Goal: Task Accomplishment & Management: Manage account settings

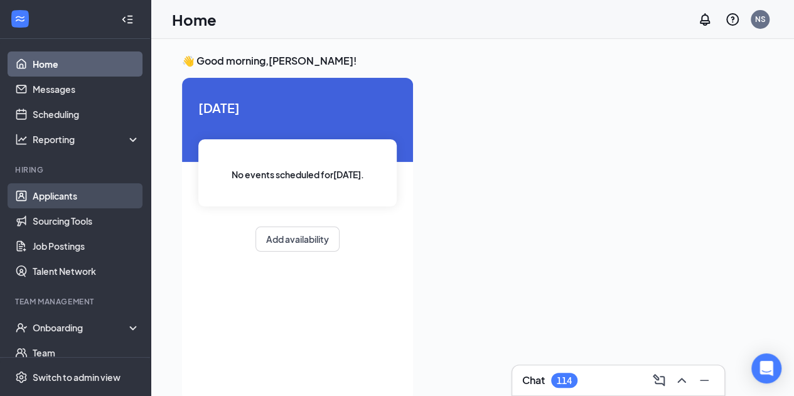
click at [57, 197] on link "Applicants" at bounding box center [86, 195] width 107 height 25
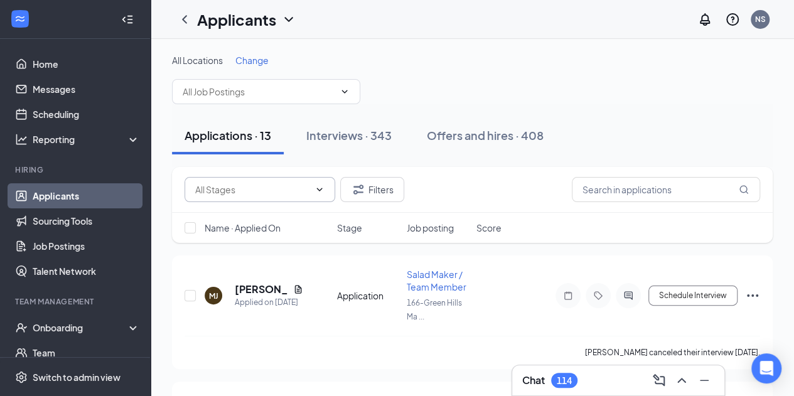
click at [311, 194] on span at bounding box center [259, 189] width 151 height 25
click at [471, 182] on div "Filters" at bounding box center [471, 189] width 575 height 25
click at [336, 100] on span at bounding box center [266, 91] width 188 height 25
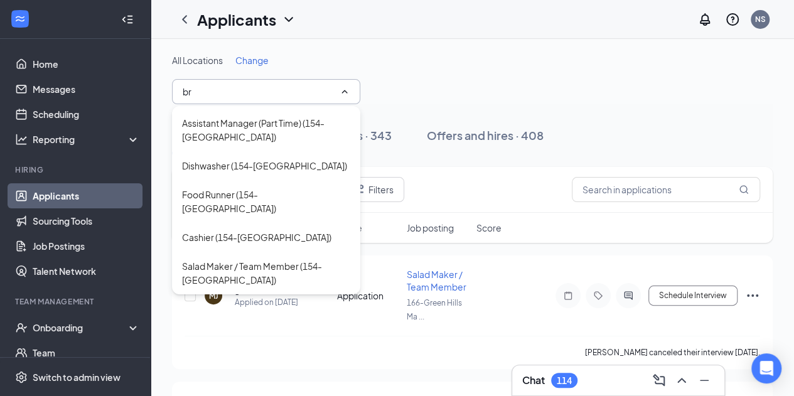
scroll to position [55, 0]
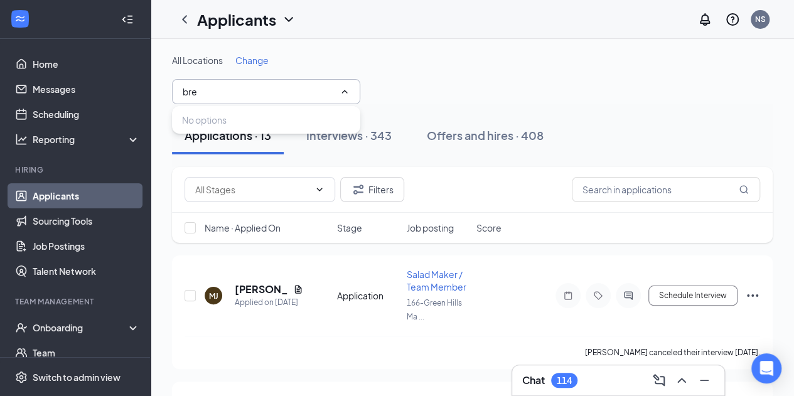
click at [237, 92] on input "bre" at bounding box center [259, 92] width 152 height 14
type input "b"
click at [237, 92] on input "text" at bounding box center [259, 92] width 152 height 14
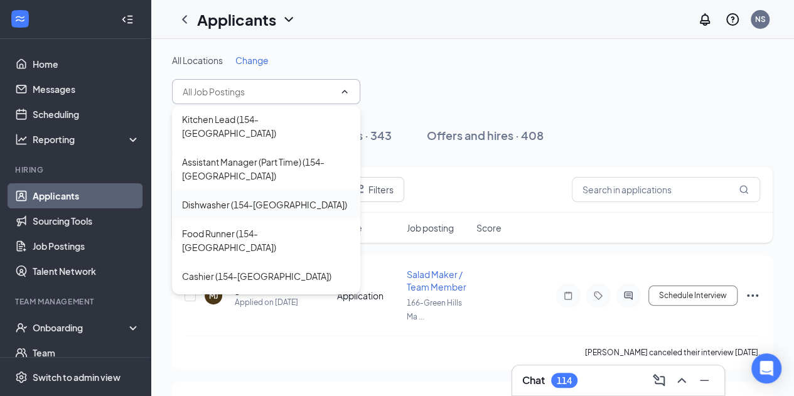
scroll to position [63, 0]
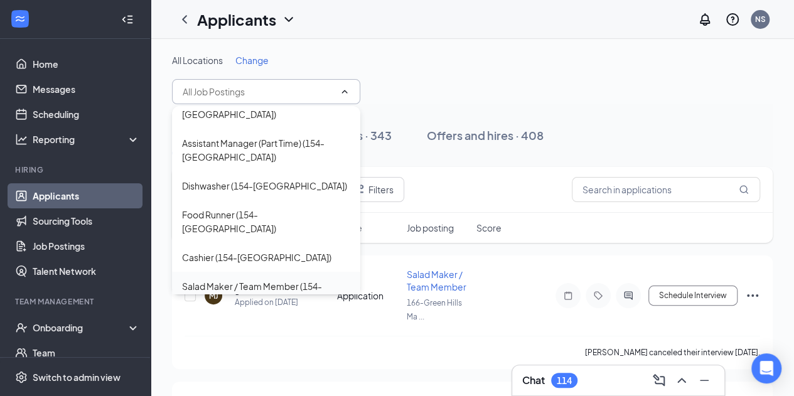
click at [242, 279] on div "Salad Maker / Team Member (154-[GEOGRAPHIC_DATA])" at bounding box center [266, 293] width 168 height 28
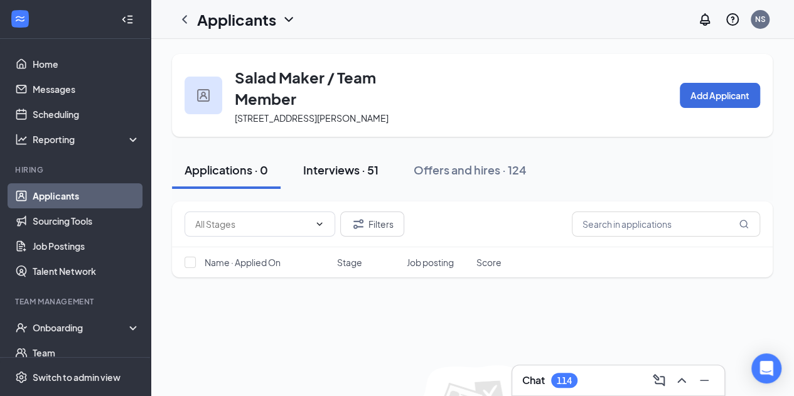
click at [351, 176] on div "Interviews · 51" at bounding box center [340, 170] width 75 height 16
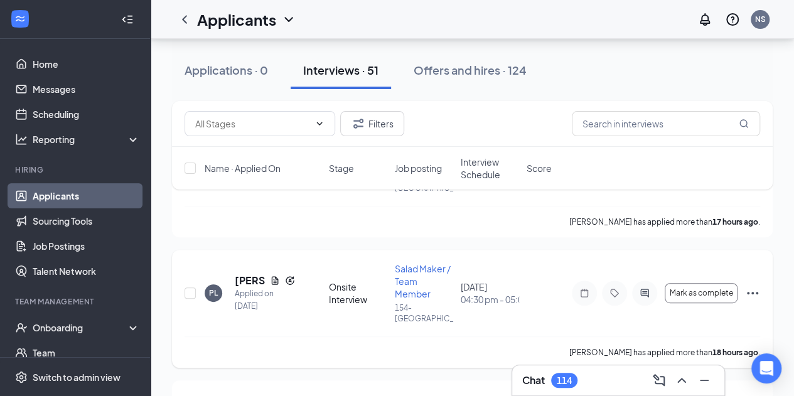
scroll to position [181, 0]
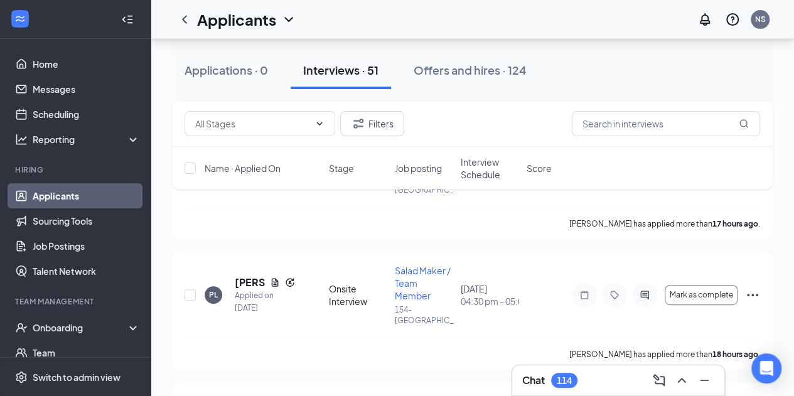
click at [567, 381] on div "114" at bounding box center [564, 380] width 15 height 11
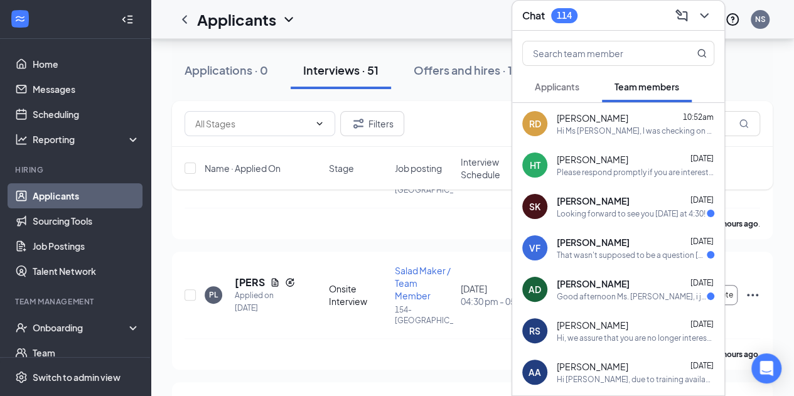
click at [590, 136] on div "RD [PERSON_NAME] 10:52am Hi Ms [PERSON_NAME], I was checking on you to see if y…" at bounding box center [618, 123] width 212 height 41
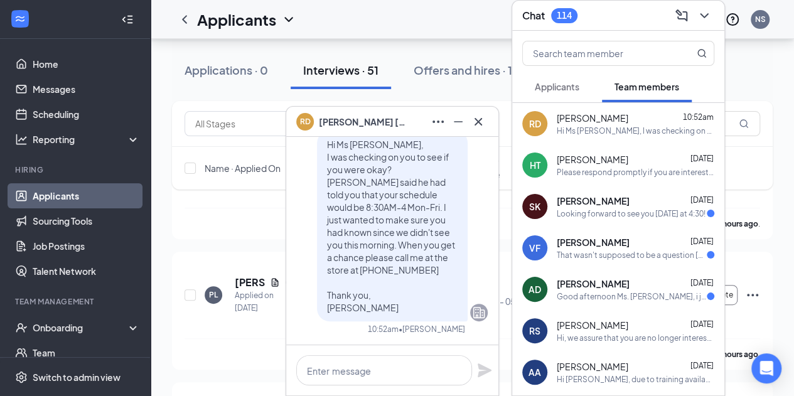
click at [618, 175] on div "Please respond promptly if you are interested in the position." at bounding box center [636, 172] width 158 height 11
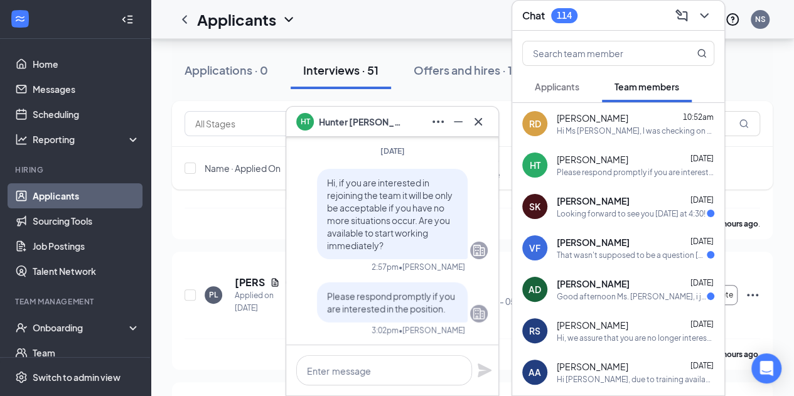
scroll to position [0, 0]
click at [577, 195] on span "[PERSON_NAME]" at bounding box center [593, 201] width 73 height 13
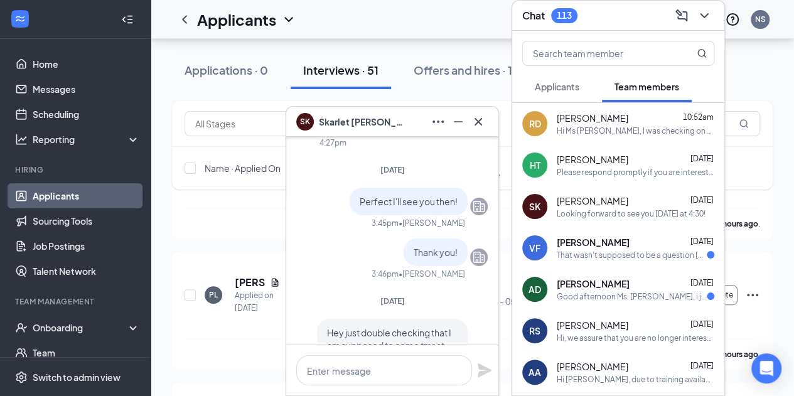
scroll to position [-201, 0]
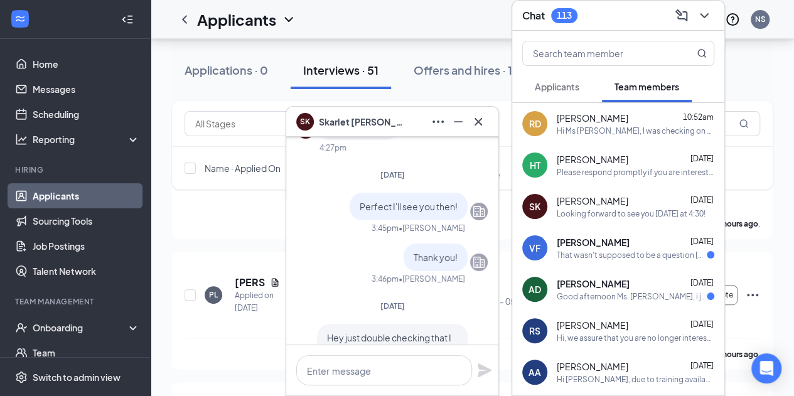
click at [557, 255] on div "That wasn't supposed to be a question [PERSON_NAME]. 😅" at bounding box center [632, 255] width 150 height 11
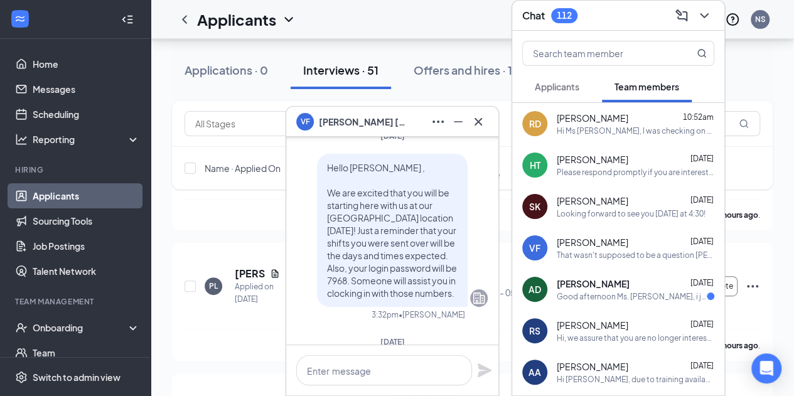
scroll to position [-679, 0]
click at [577, 284] on span "[PERSON_NAME]" at bounding box center [593, 283] width 73 height 13
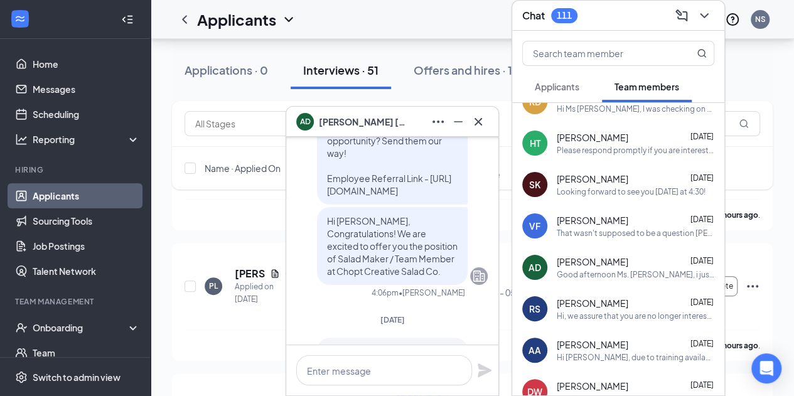
scroll to position [25, 0]
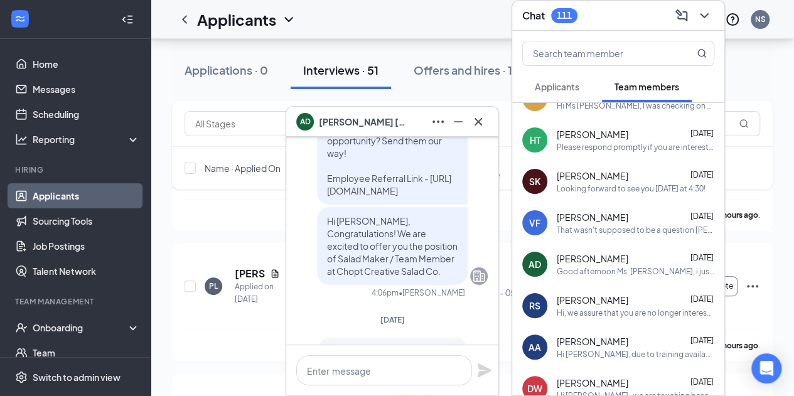
click at [414, 43] on div "Applications · 0 Interviews · 51 Offers and hires · 124" at bounding box center [472, 70] width 601 height 63
click at [704, 19] on icon "ChevronDown" at bounding box center [704, 15] width 15 height 15
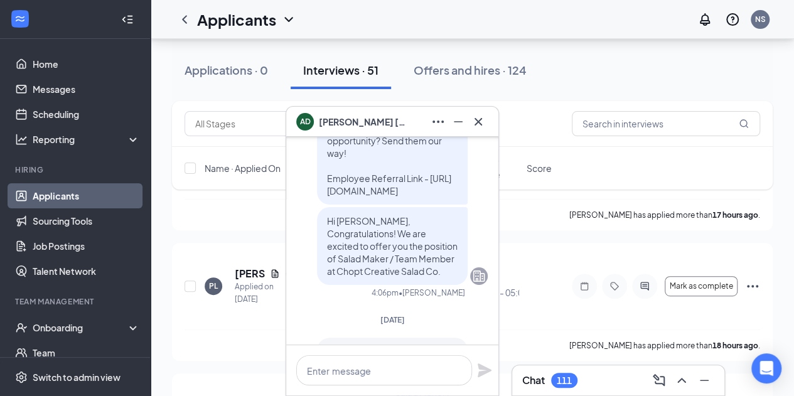
scroll to position [0, 0]
click at [547, 86] on div "Applications · 0 Interviews · 51 Offers and hires · 124" at bounding box center [472, 70] width 601 height 38
click at [475, 47] on div "Applications · 0 Interviews · 51 Offers and hires · 124" at bounding box center [472, 70] width 601 height 63
click at [477, 119] on icon "Cross" at bounding box center [478, 121] width 15 height 15
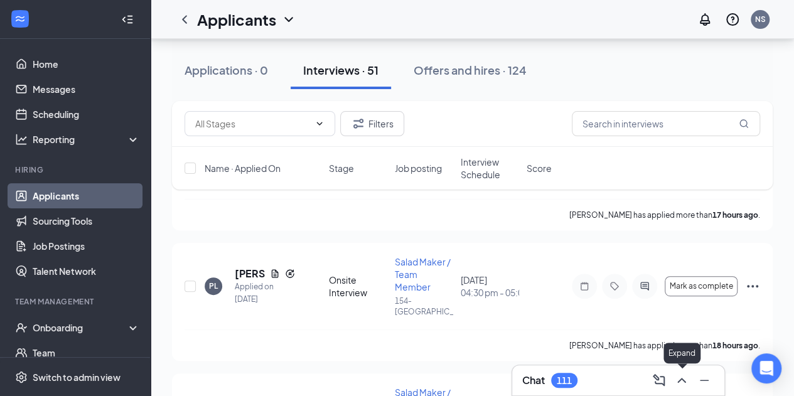
click at [686, 378] on icon "ChevronUp" at bounding box center [681, 380] width 15 height 15
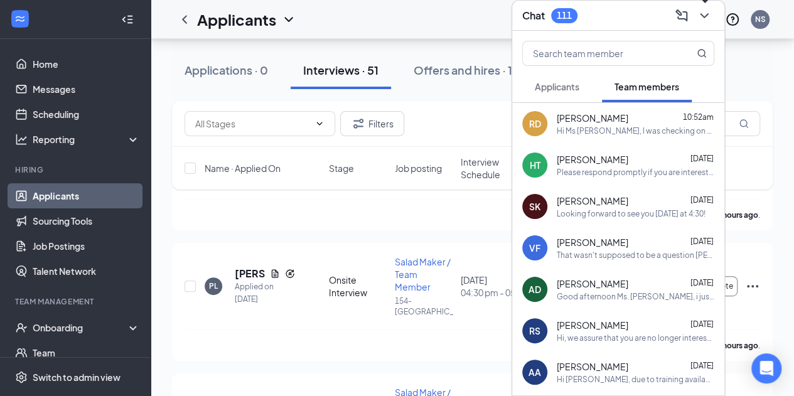
click at [706, 17] on icon "ChevronDown" at bounding box center [704, 15] width 15 height 15
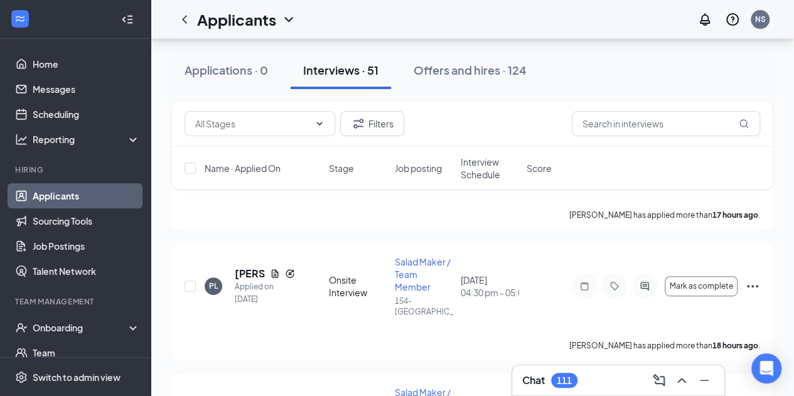
click at [449, 38] on div "Applicants NS" at bounding box center [472, 19] width 643 height 39
click at [287, 18] on icon "ChevronDown" at bounding box center [288, 19] width 15 height 15
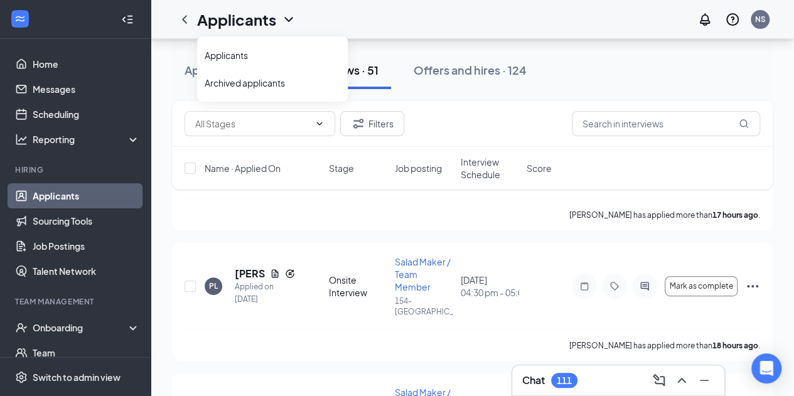
click at [380, 23] on div "Applicants NS" at bounding box center [472, 19] width 643 height 39
